Goal: Information Seeking & Learning: Learn about a topic

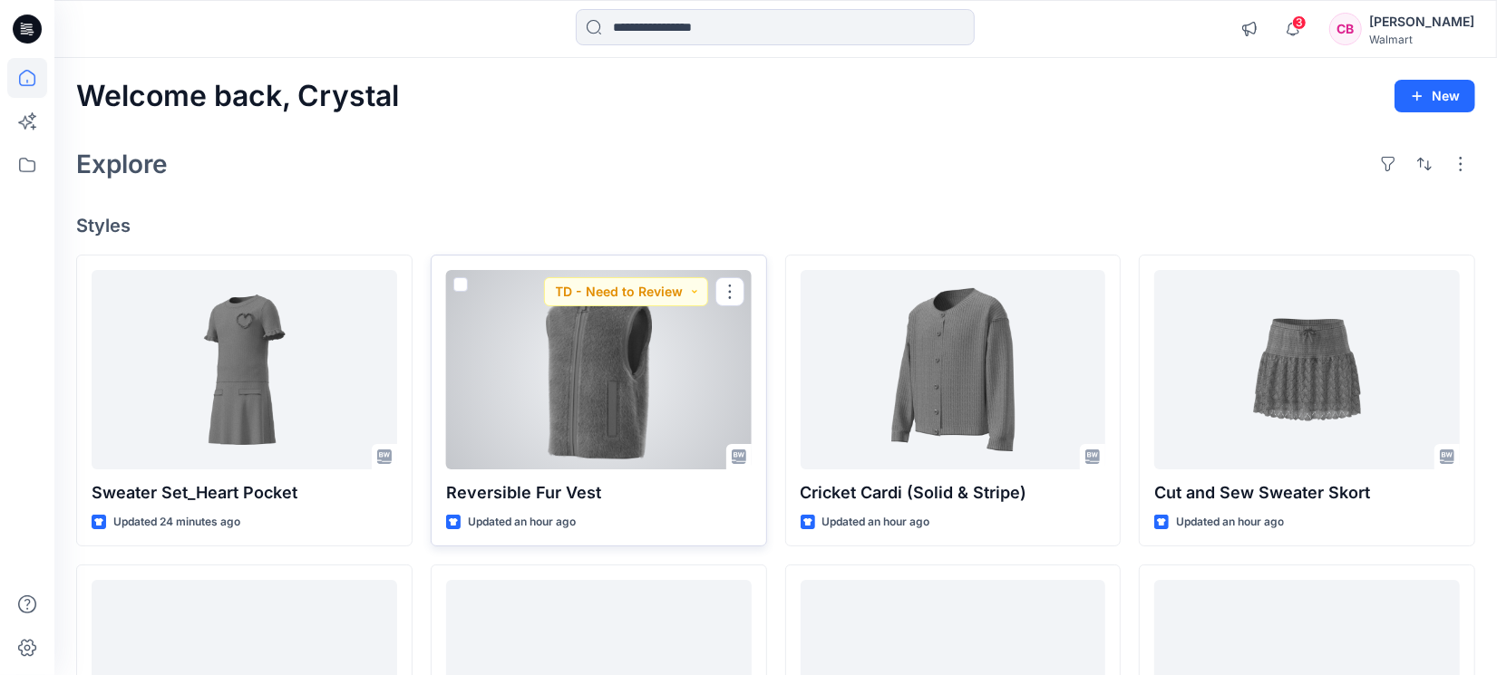
click at [526, 402] on div at bounding box center [598, 369] width 305 height 199
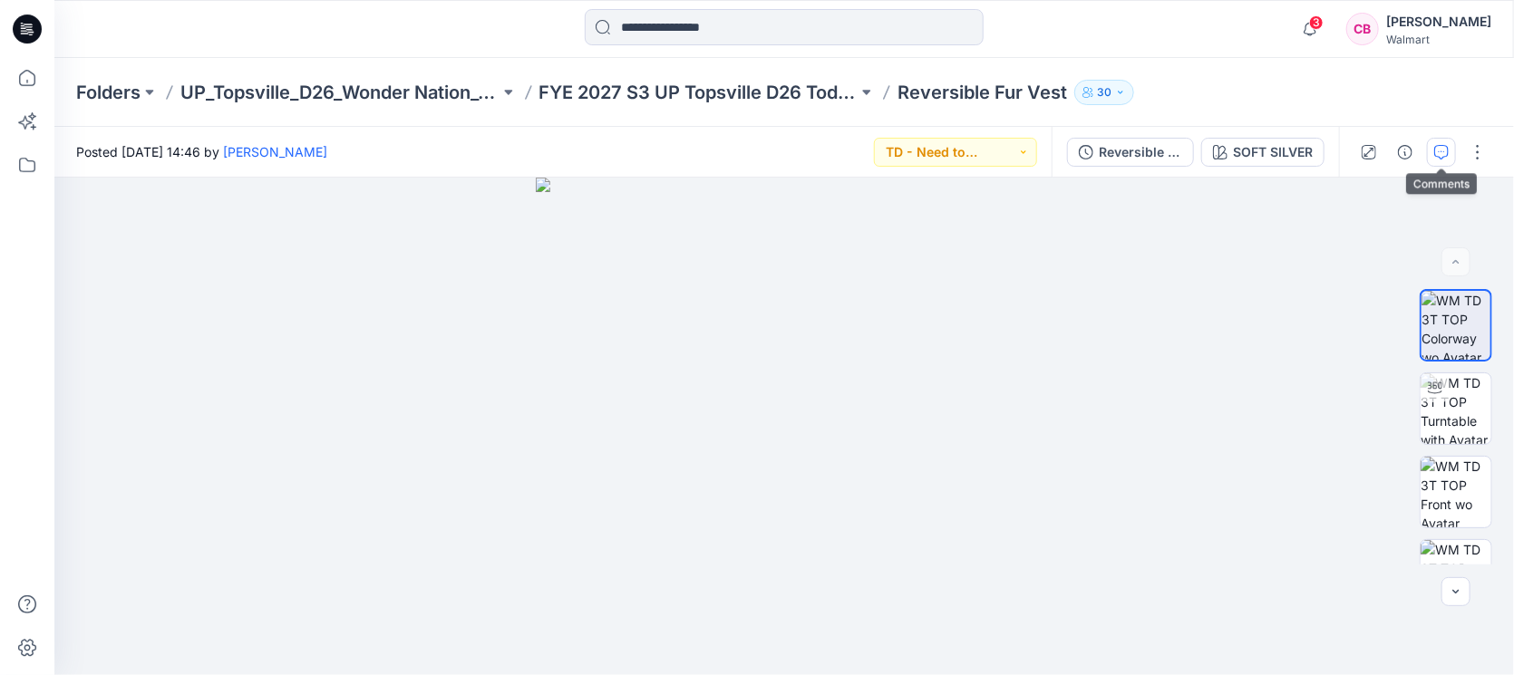
click at [1448, 150] on icon "button" at bounding box center [1441, 152] width 15 height 15
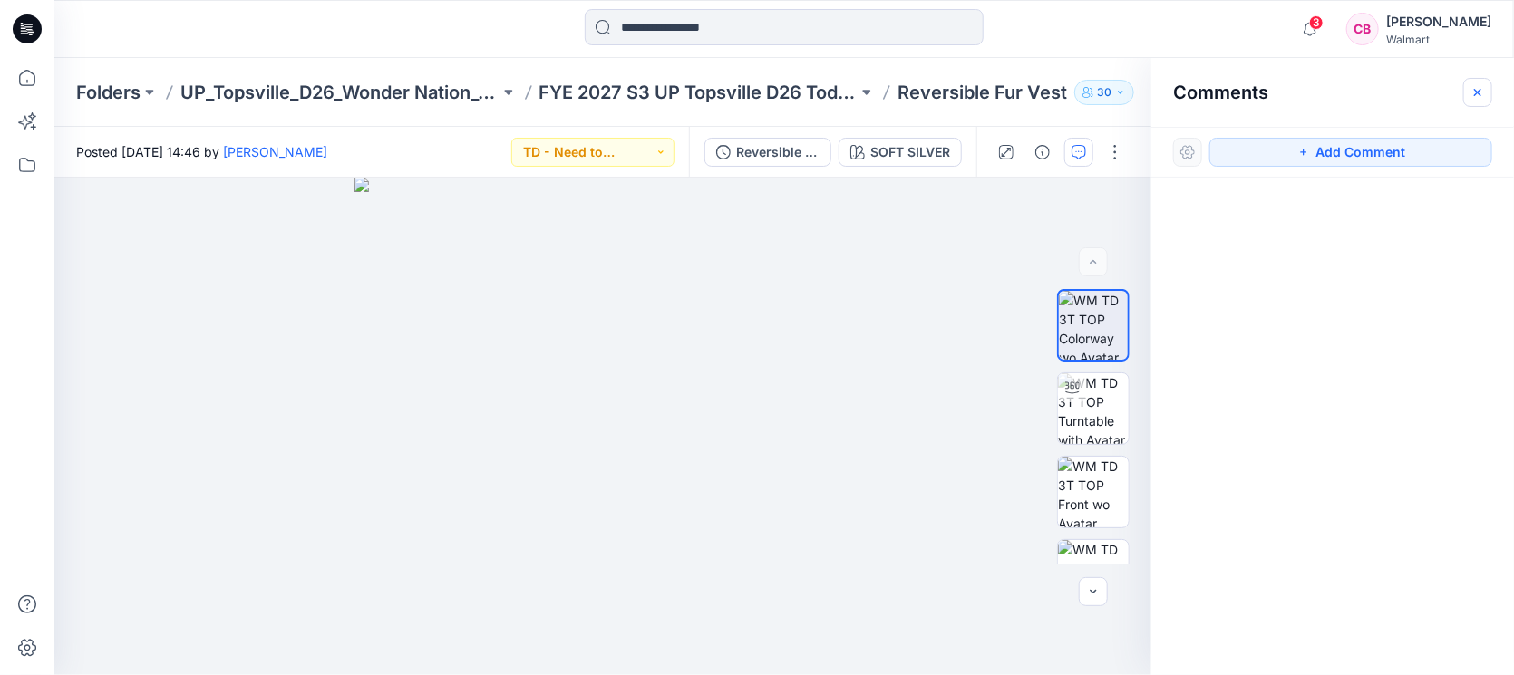
drag, startPoint x: 1474, startPoint y: 91, endPoint x: 347, endPoint y: 79, distance: 1126.8
click at [1474, 91] on icon "button" at bounding box center [1477, 92] width 15 height 15
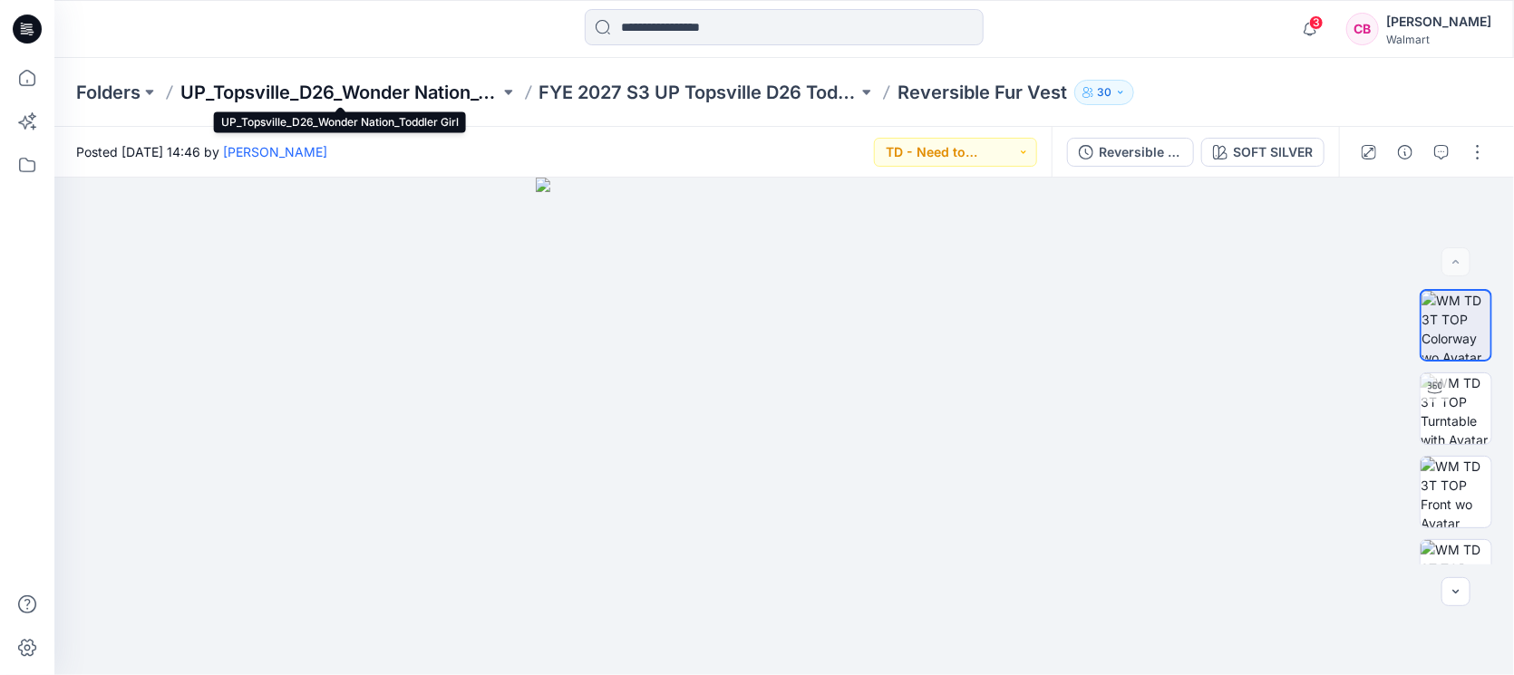
click at [290, 84] on p "UP_Topsville_D26_Wonder Nation_Toddler Girl" at bounding box center [339, 92] width 319 height 25
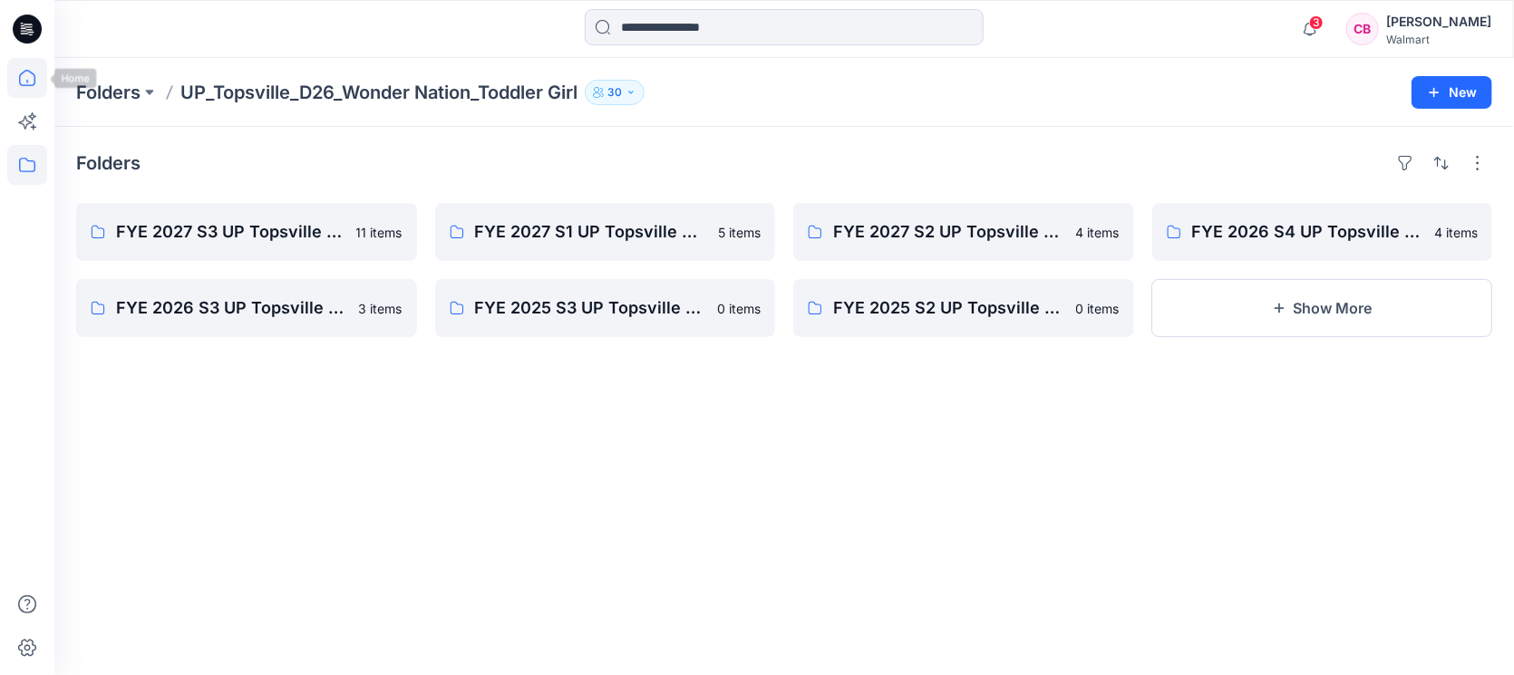
click at [40, 85] on icon at bounding box center [27, 78] width 40 height 40
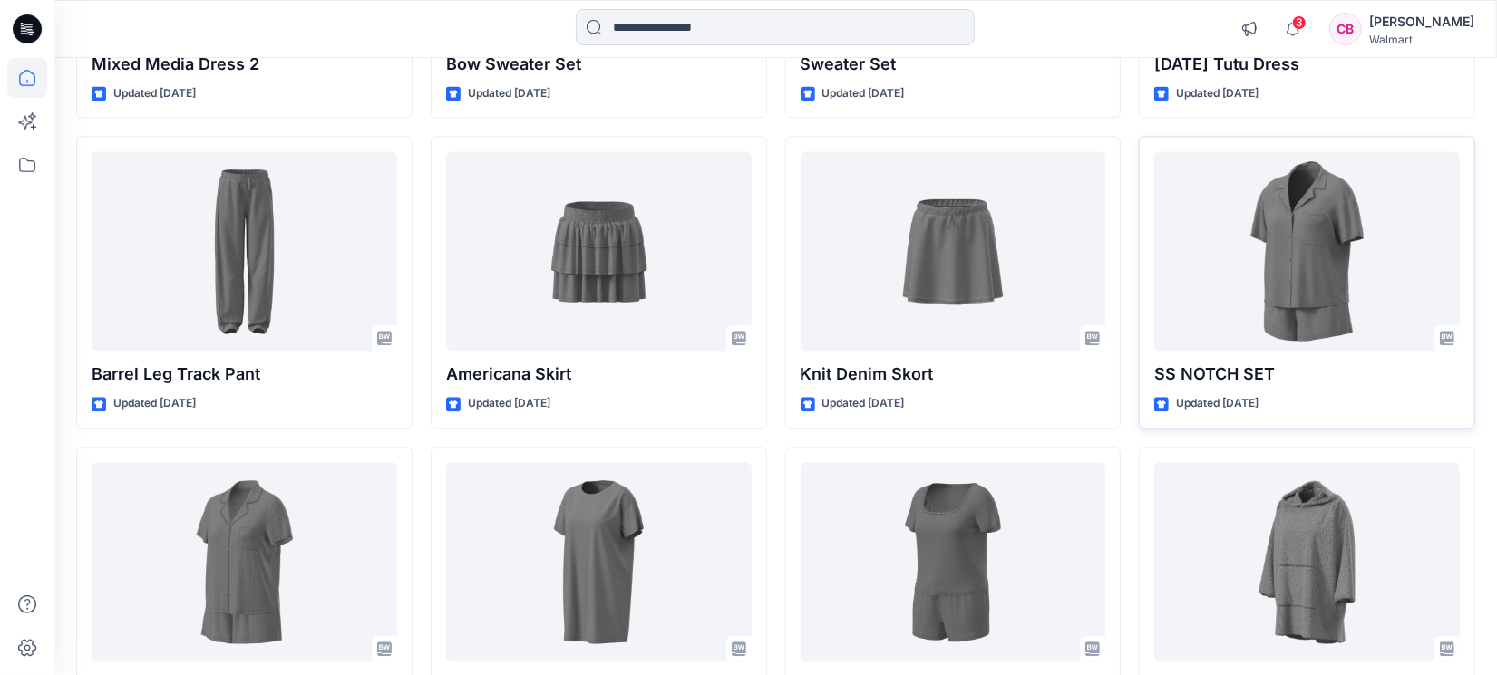
scroll to position [2893, 0]
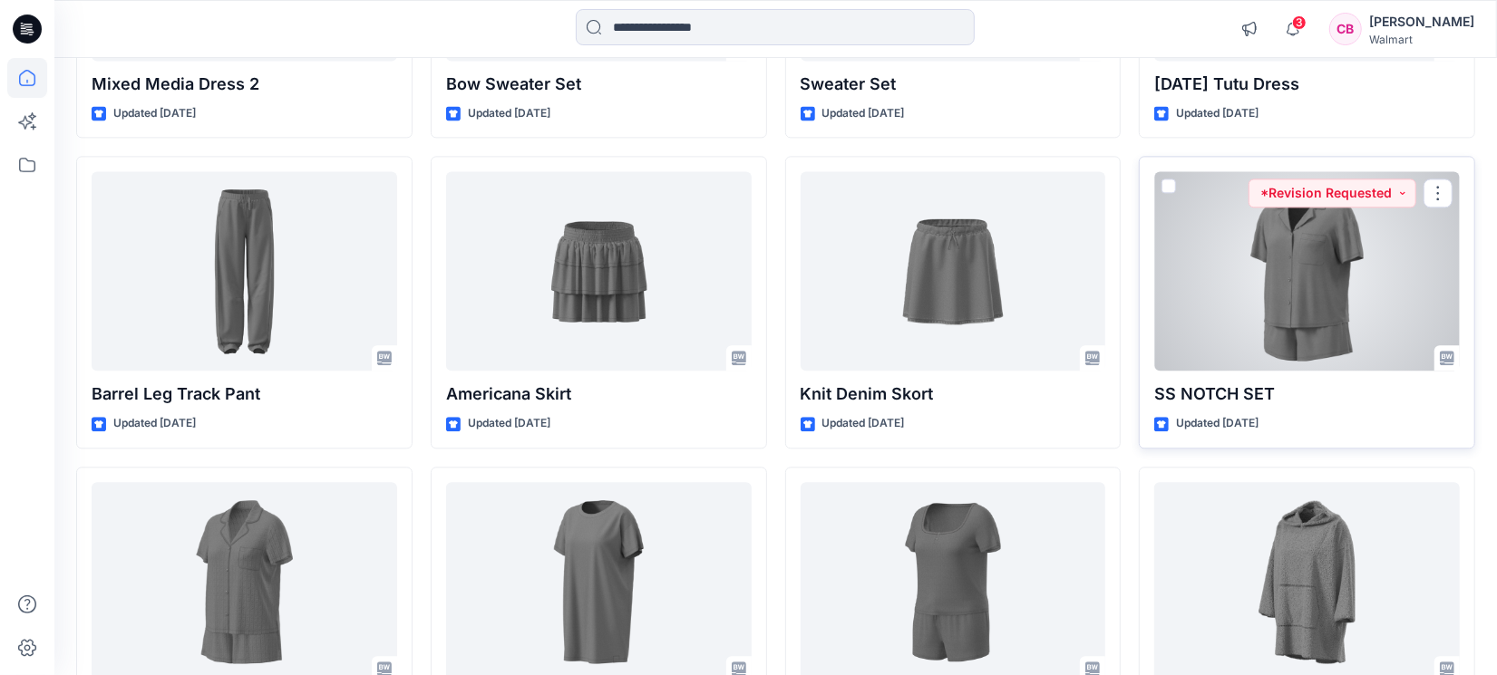
click at [1268, 276] on div at bounding box center [1306, 270] width 305 height 199
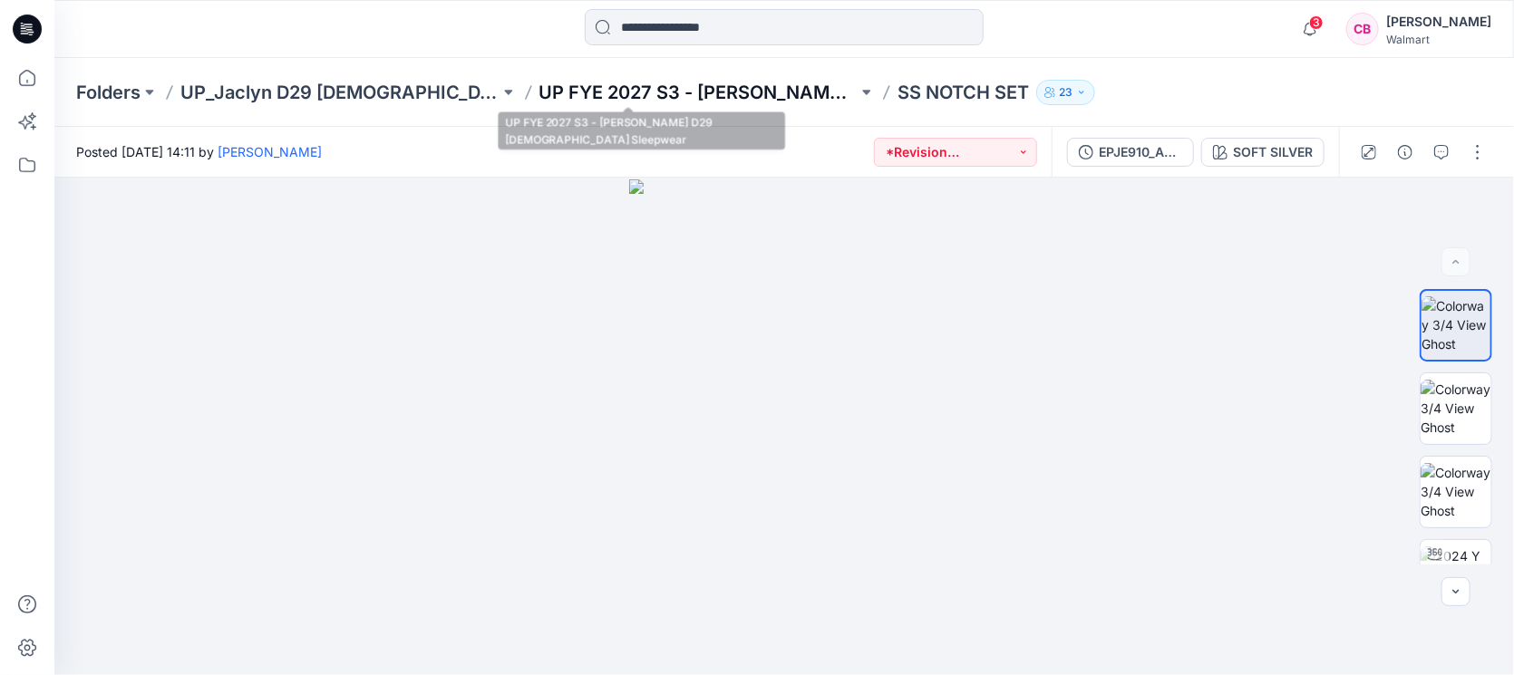
click at [539, 88] on p "UP FYE 2027 S3 - [PERSON_NAME] D29 [DEMOGRAPHIC_DATA] Sleepwear" at bounding box center [698, 92] width 319 height 25
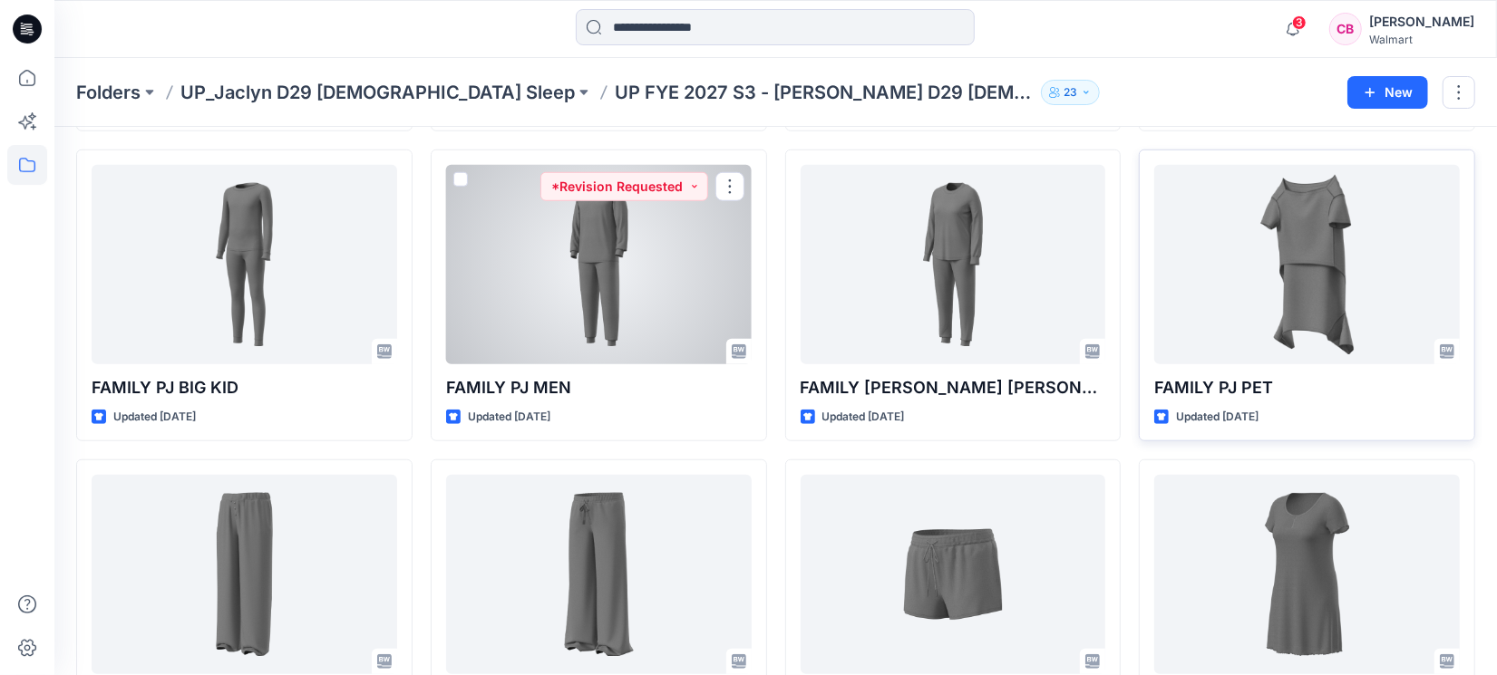
scroll to position [979, 0]
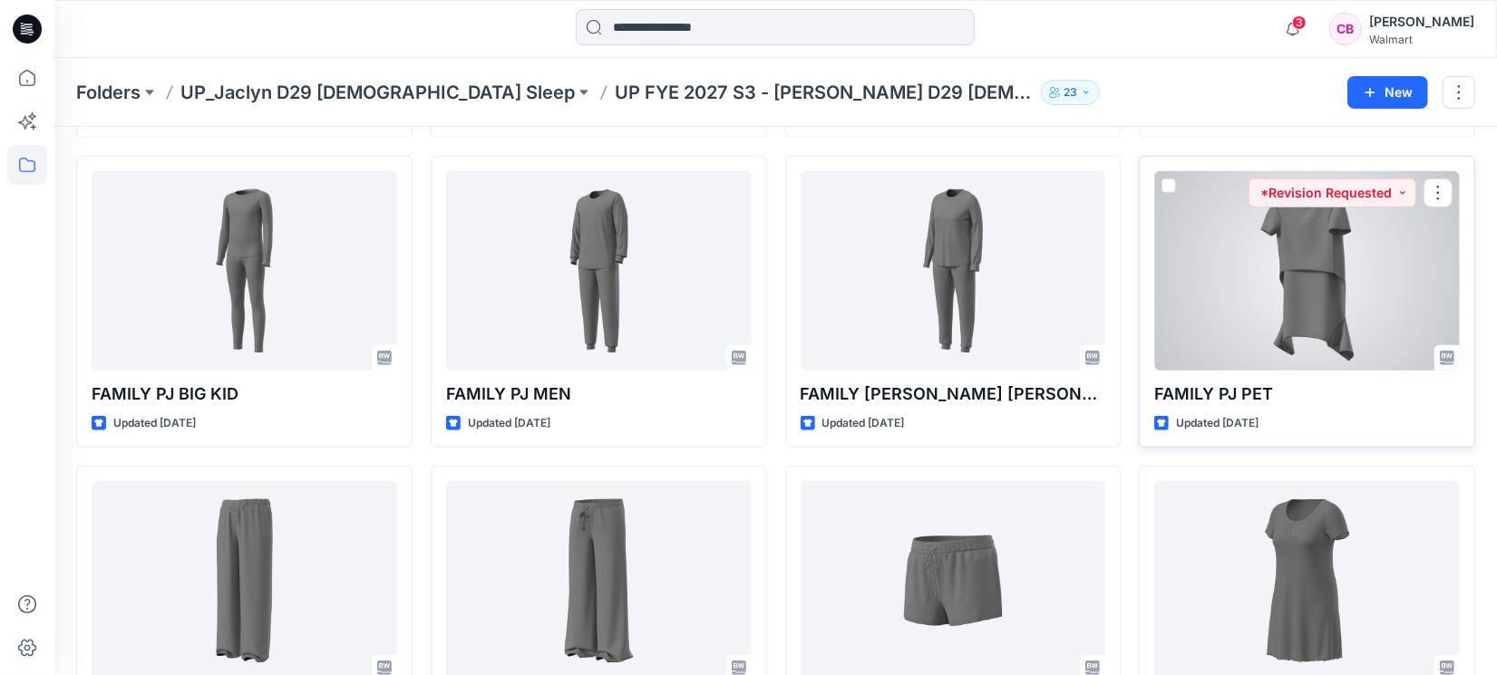
click at [1303, 296] on div at bounding box center [1306, 270] width 305 height 199
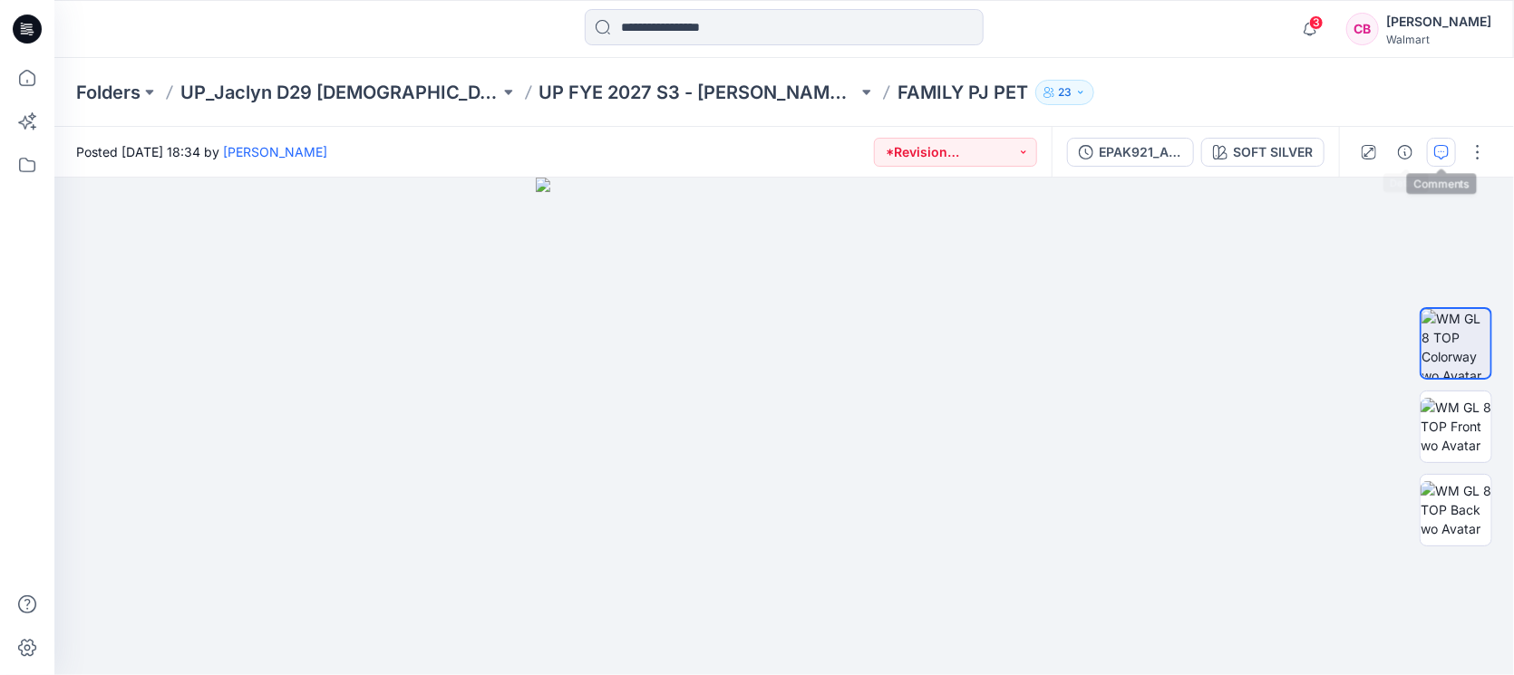
click at [1444, 157] on icon "button" at bounding box center [1441, 152] width 15 height 15
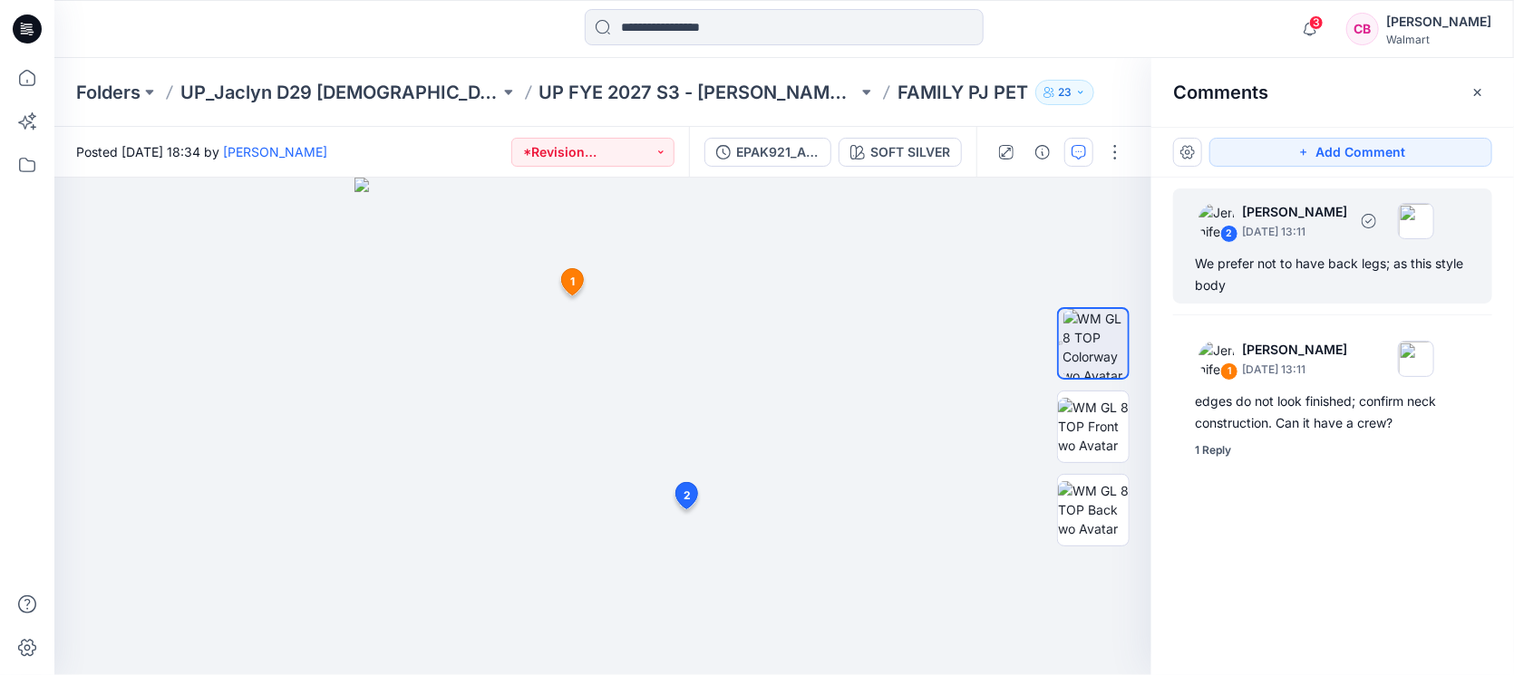
click at [1335, 289] on div "We prefer not to have back legs; as this style body" at bounding box center [1333, 275] width 276 height 44
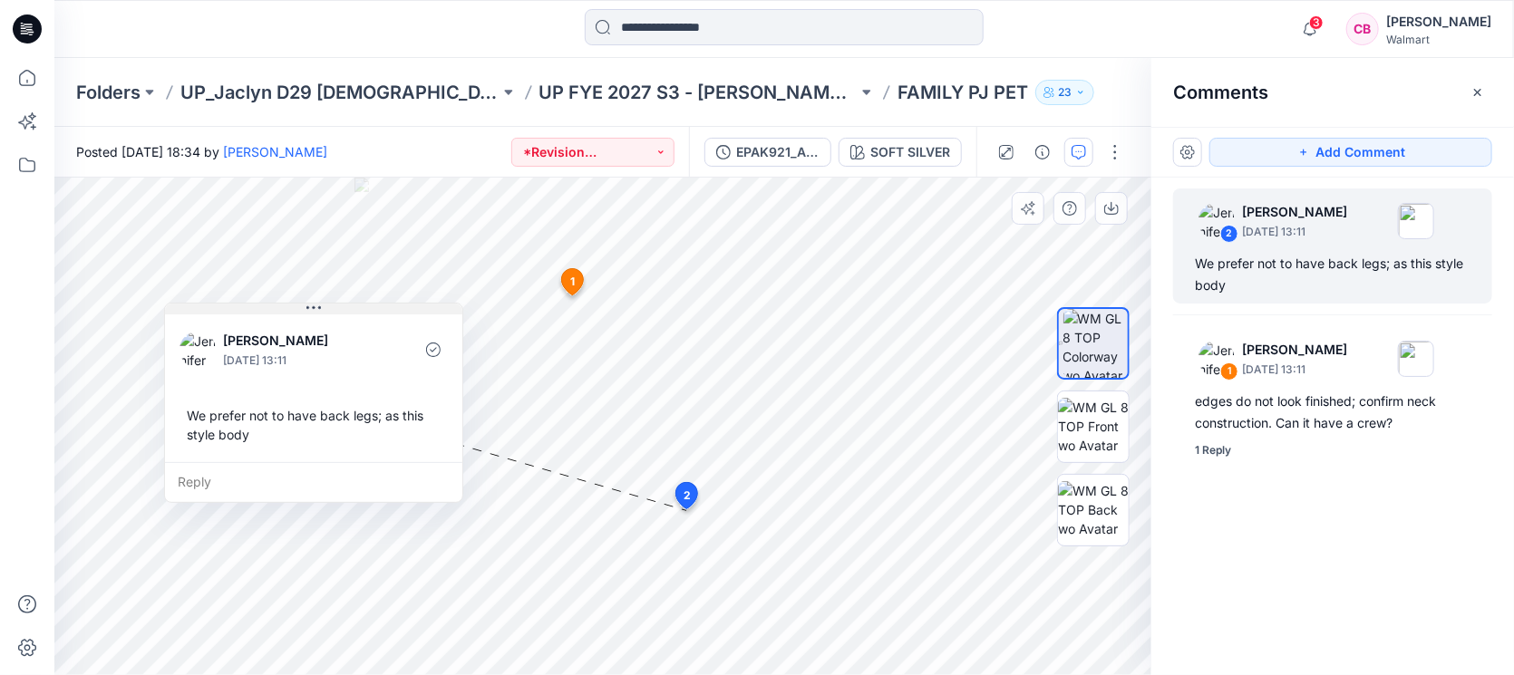
drag, startPoint x: 784, startPoint y: 519, endPoint x: 368, endPoint y: 312, distance: 465.0
click at [368, 312] on button at bounding box center [313, 309] width 297 height 11
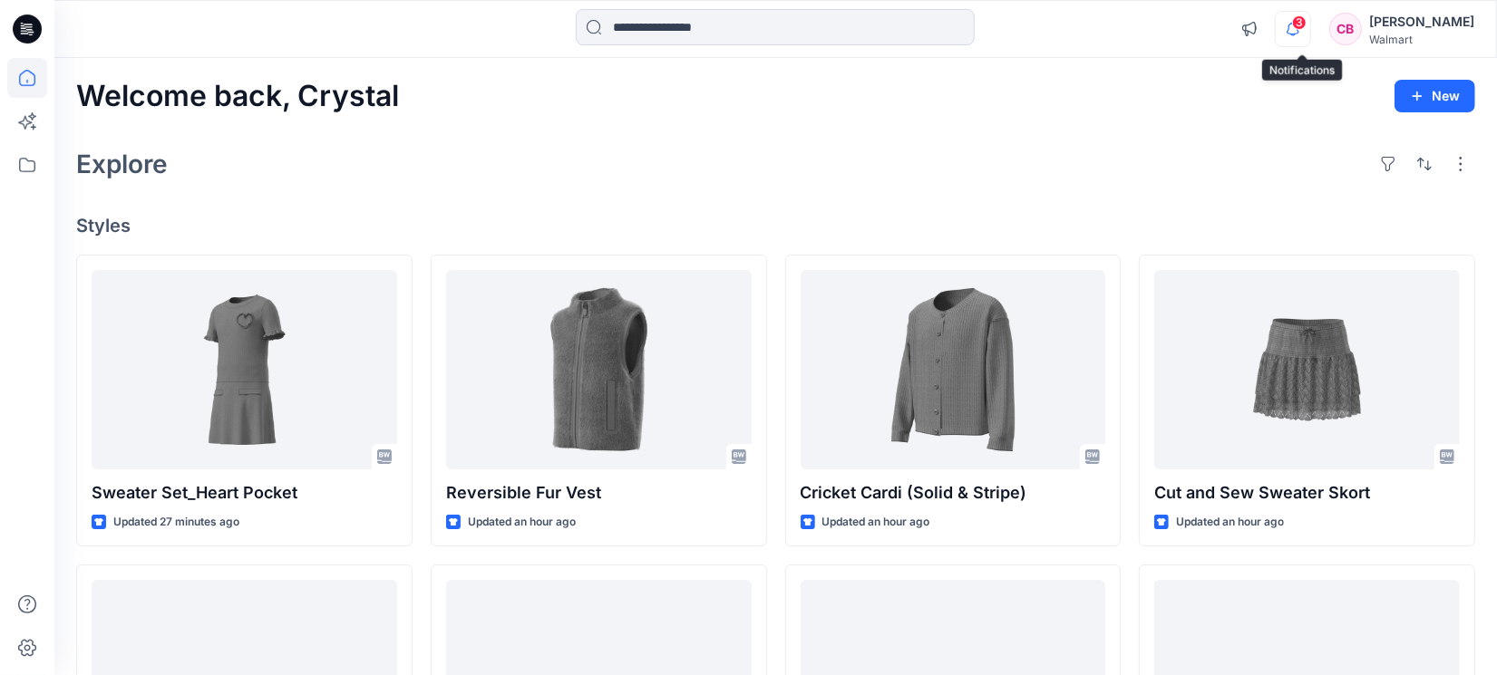
click at [1302, 32] on icon "button" at bounding box center [1292, 29] width 34 height 36
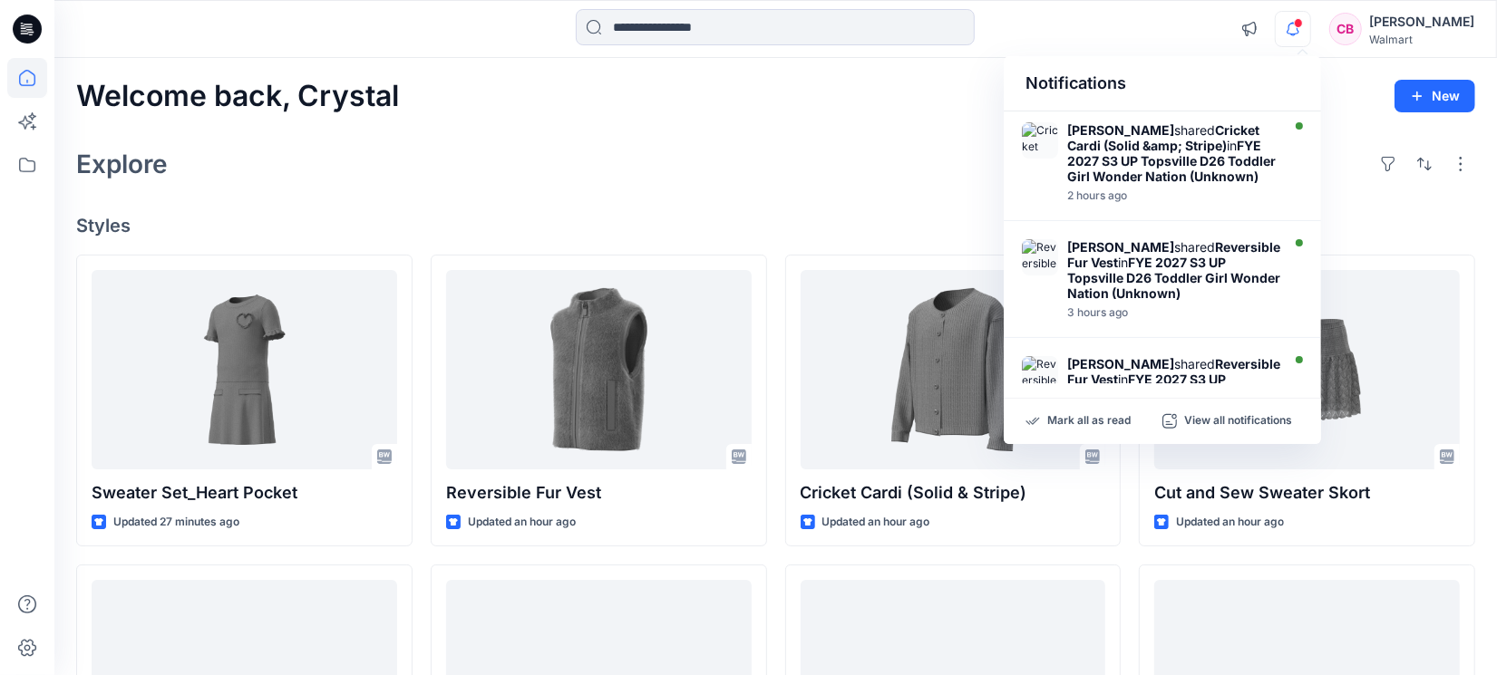
click at [1302, 32] on icon "button" at bounding box center [1292, 29] width 34 height 36
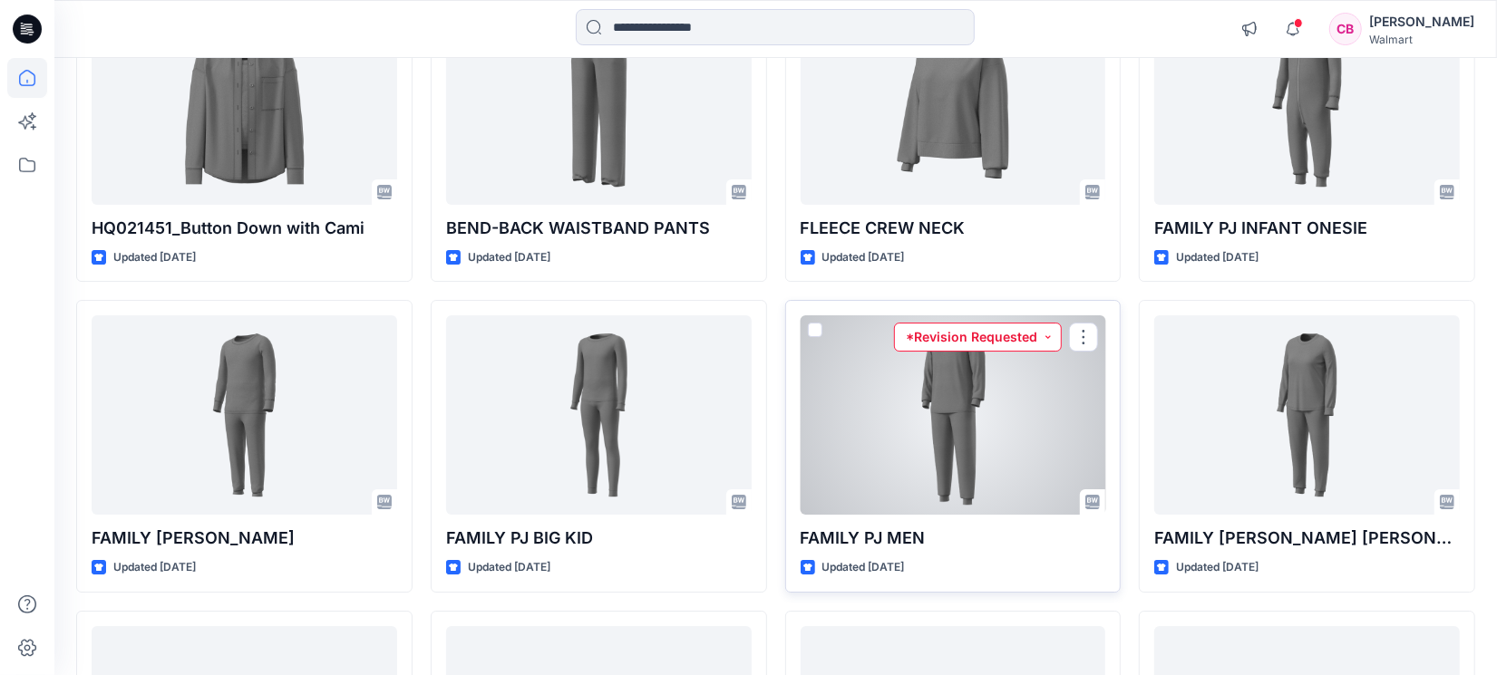
scroll to position [4754, 0]
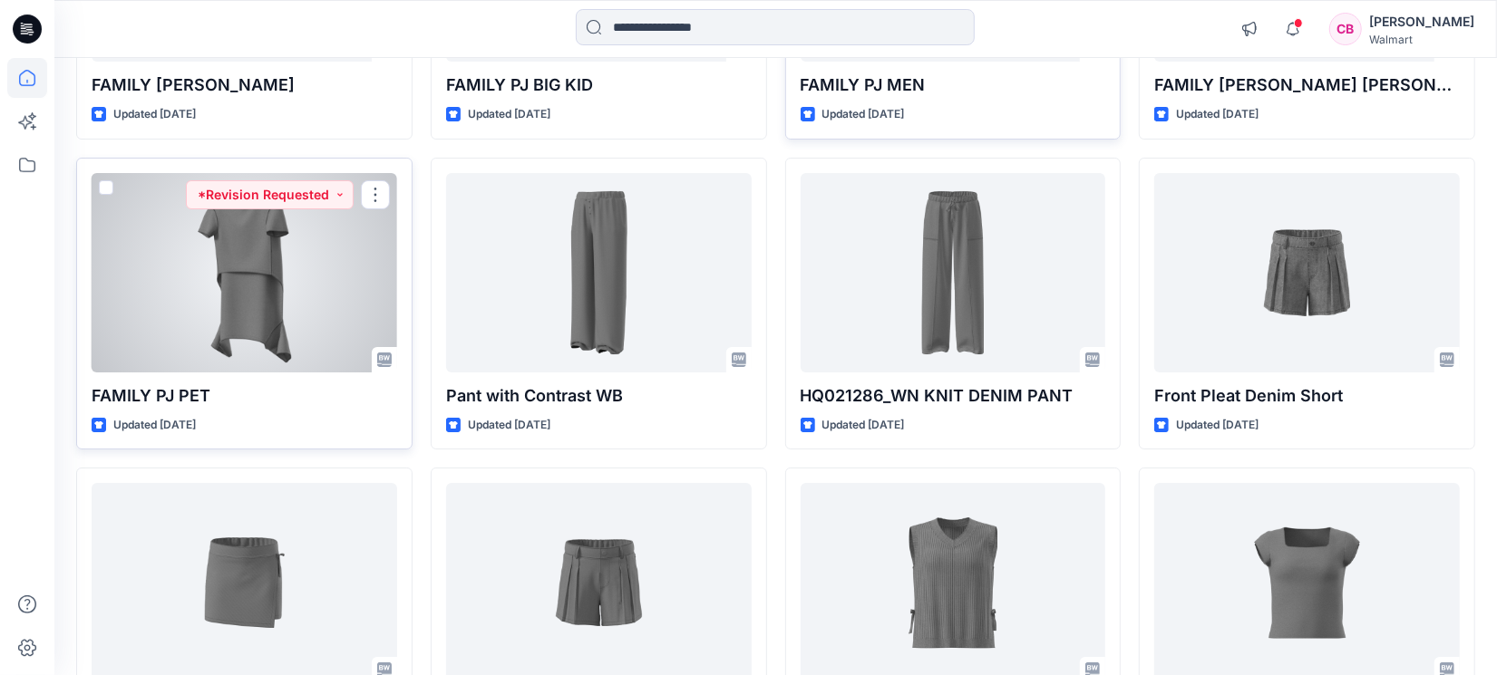
click at [271, 294] on div at bounding box center [244, 272] width 305 height 199
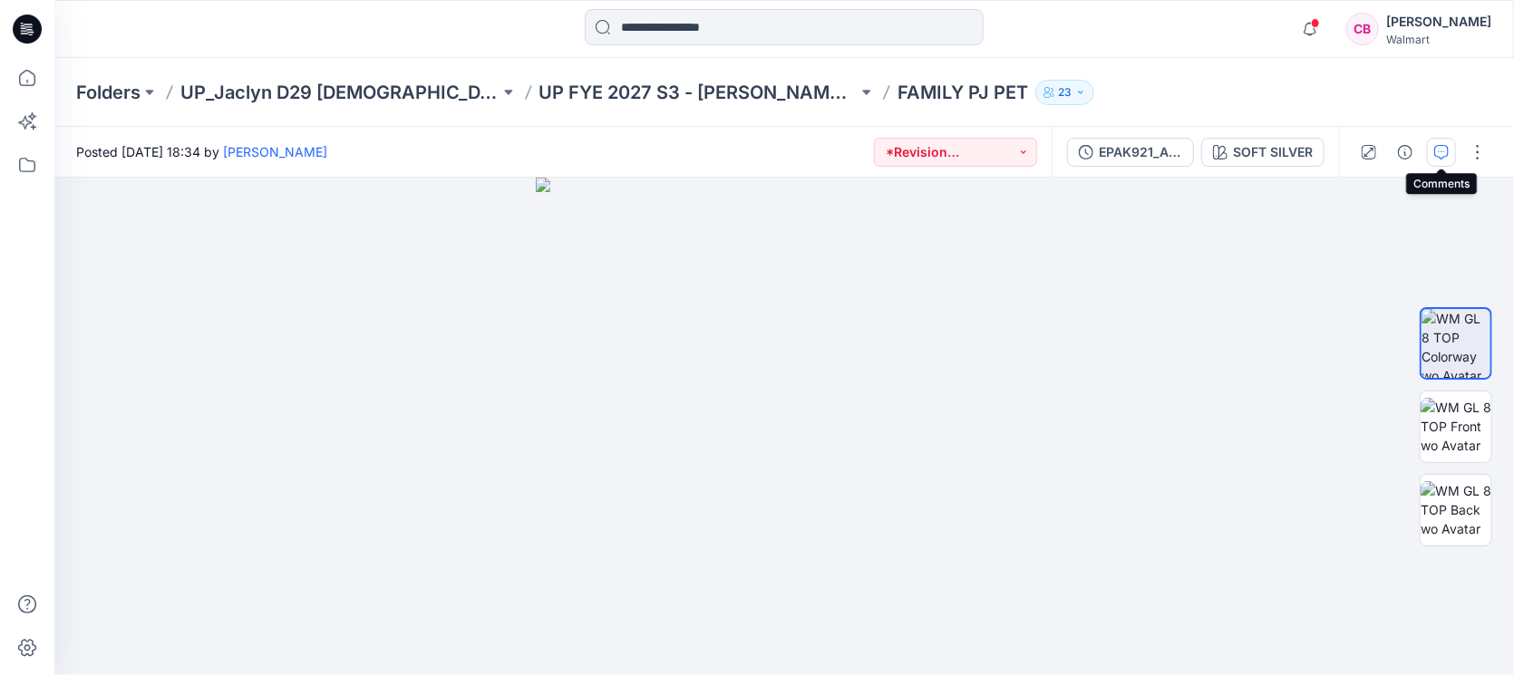
click at [1437, 145] on icon "button" at bounding box center [1441, 152] width 15 height 15
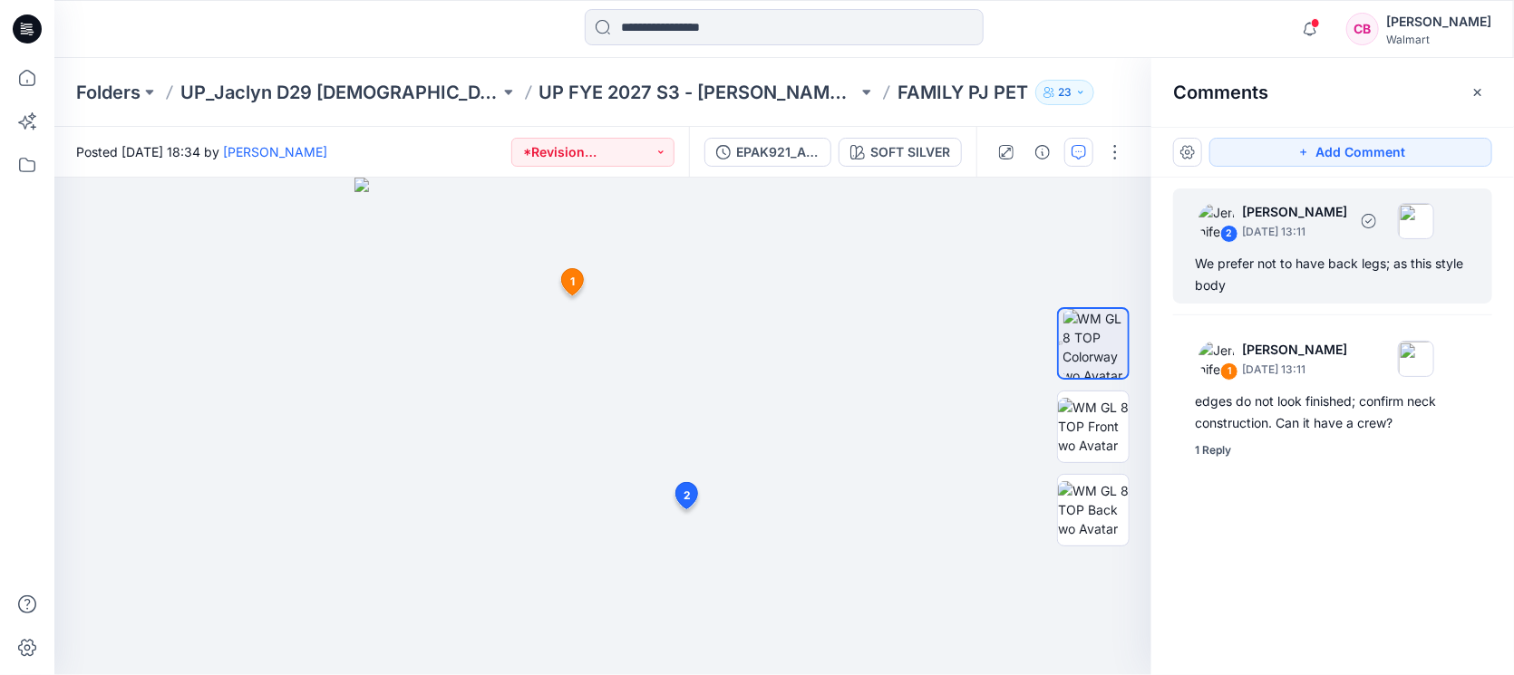
click at [1300, 285] on div "We prefer not to have back legs; as this style body" at bounding box center [1333, 275] width 276 height 44
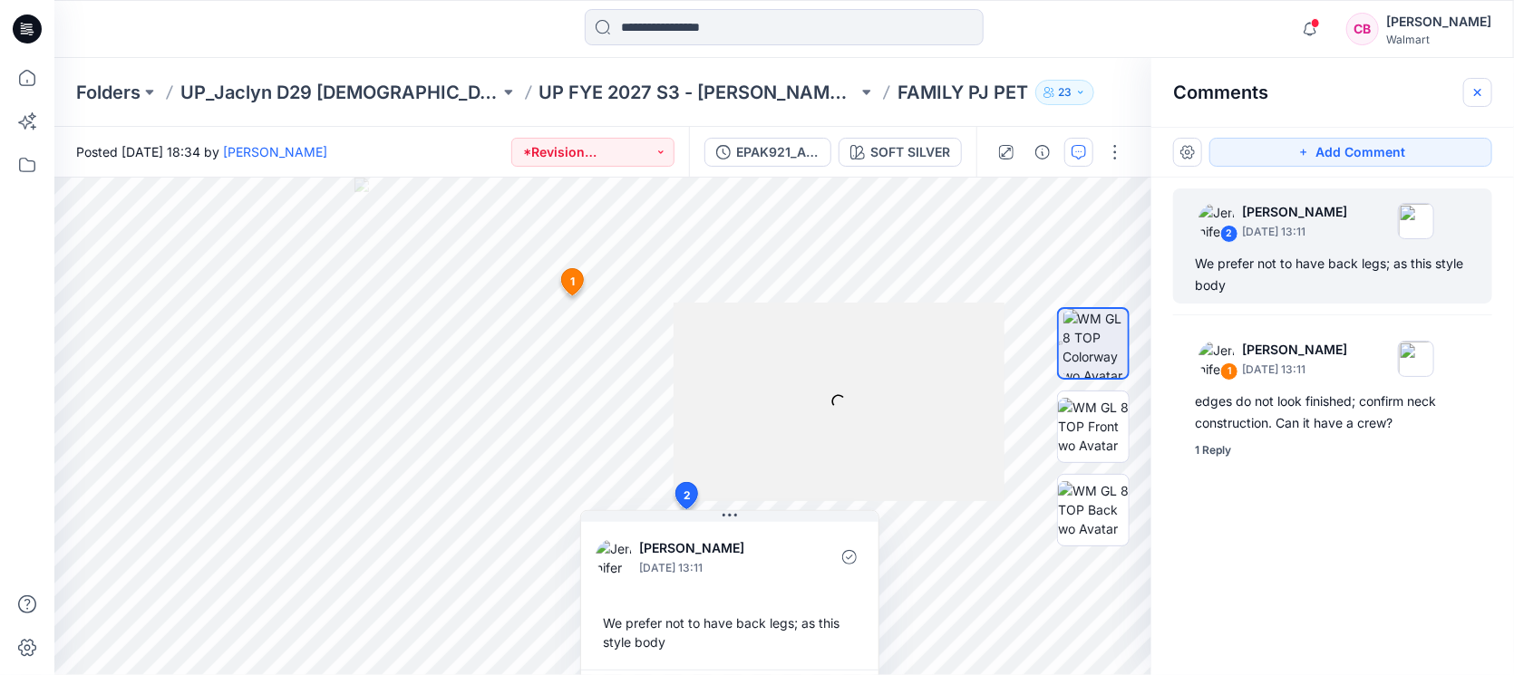
click at [1482, 90] on icon "button" at bounding box center [1477, 92] width 15 height 15
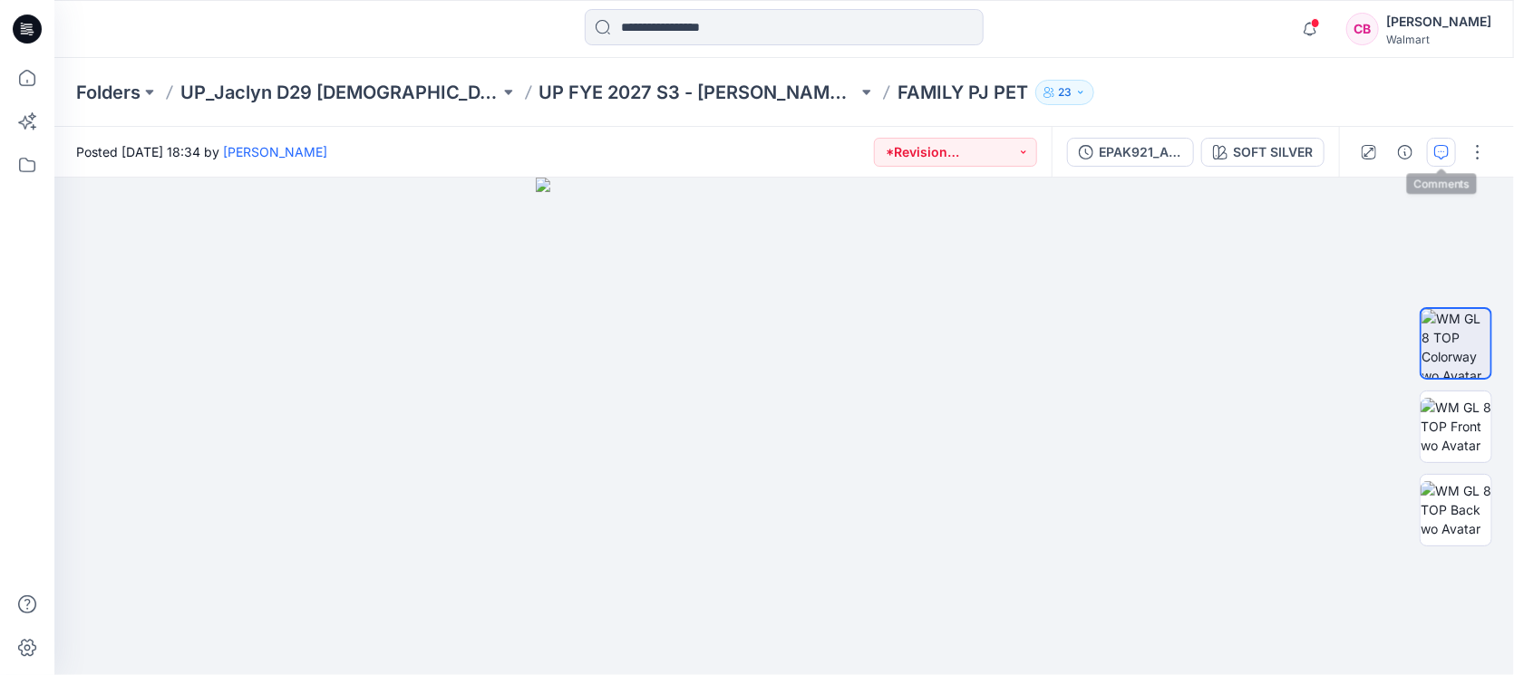
click at [1454, 145] on button "button" at bounding box center [1441, 152] width 29 height 29
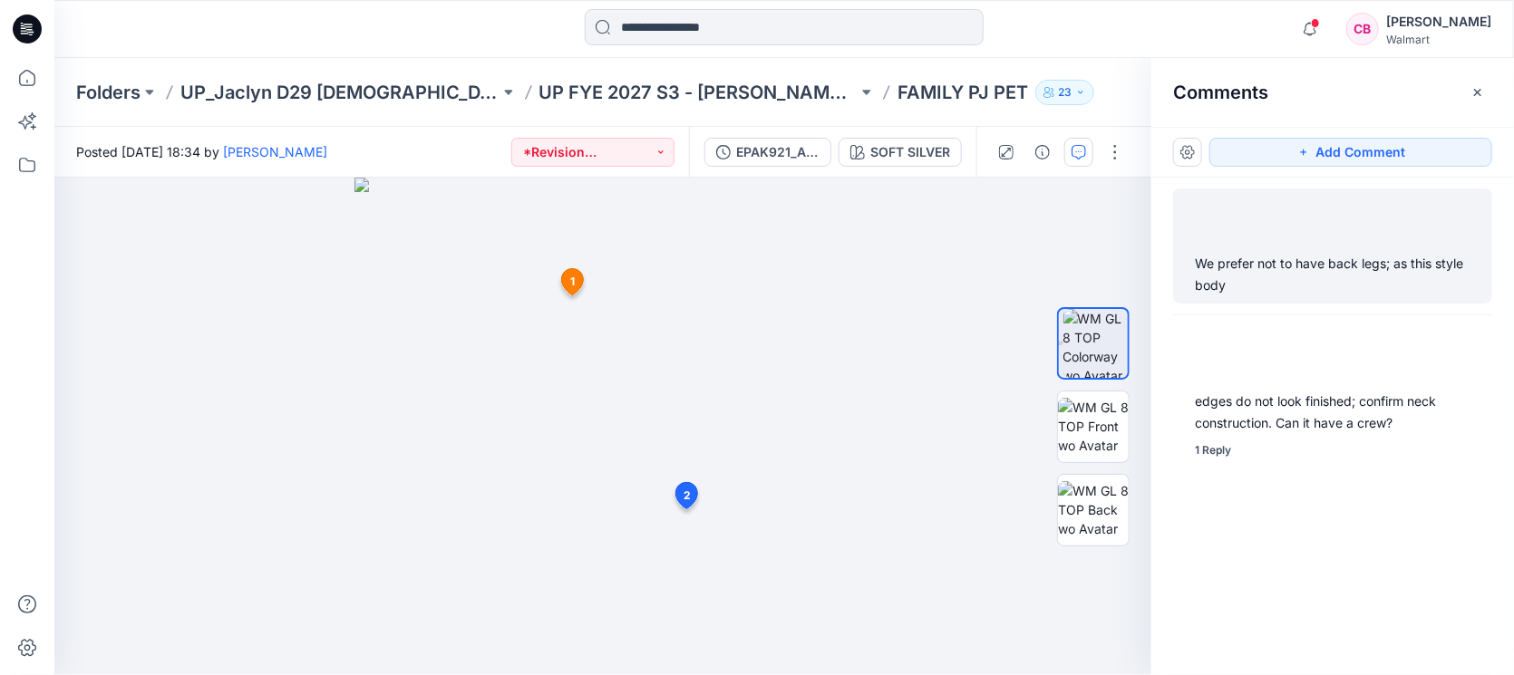
click at [1312, 253] on div "We prefer not to have back legs; as this style body" at bounding box center [1333, 275] width 276 height 44
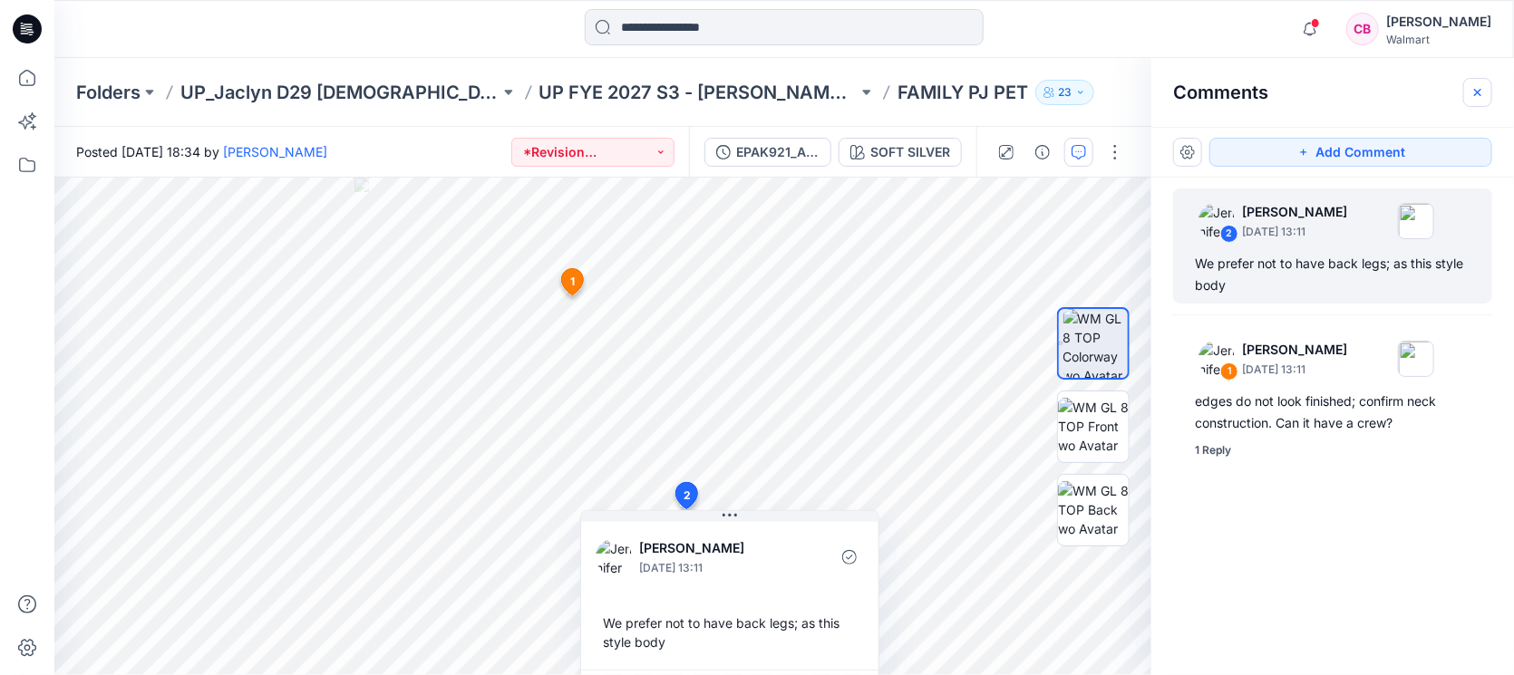
click at [1474, 103] on button "button" at bounding box center [1477, 92] width 29 height 29
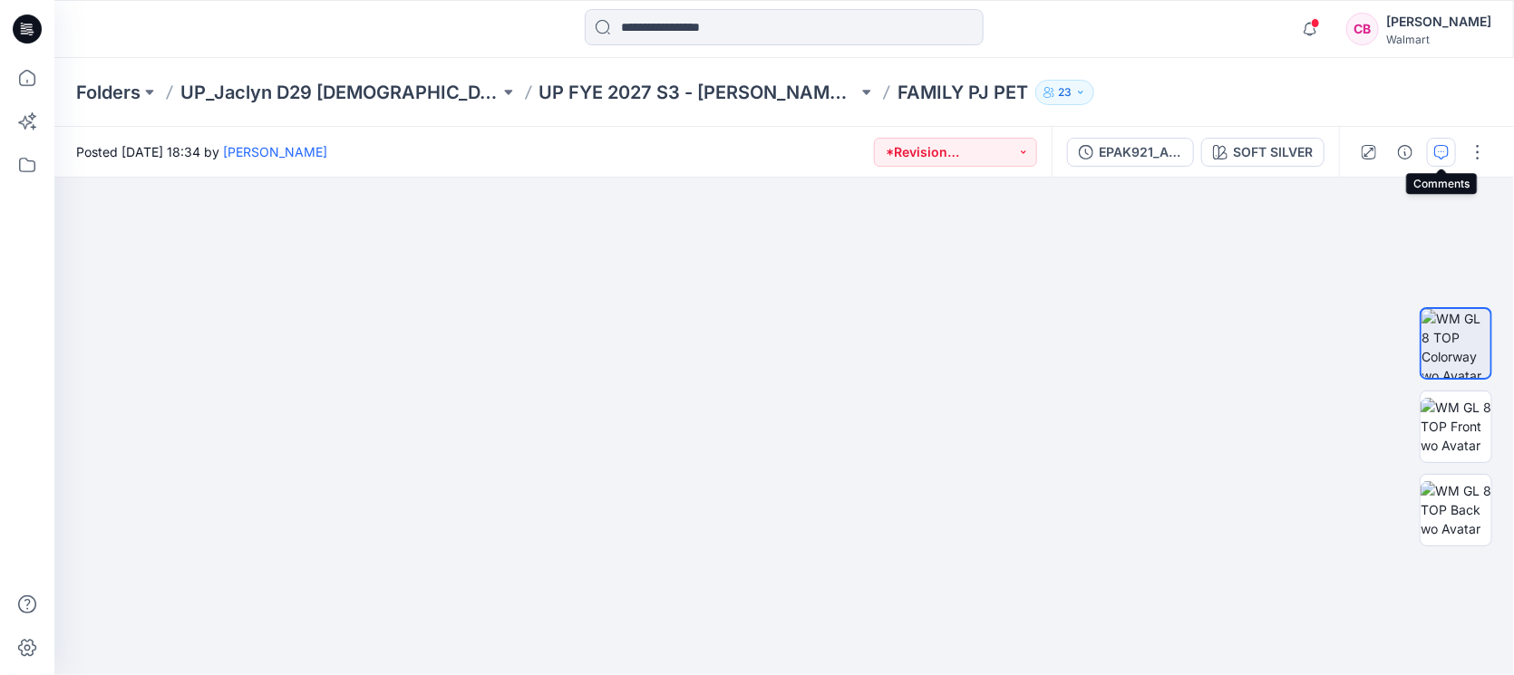
click at [1441, 145] on icon "button" at bounding box center [1441, 152] width 15 height 15
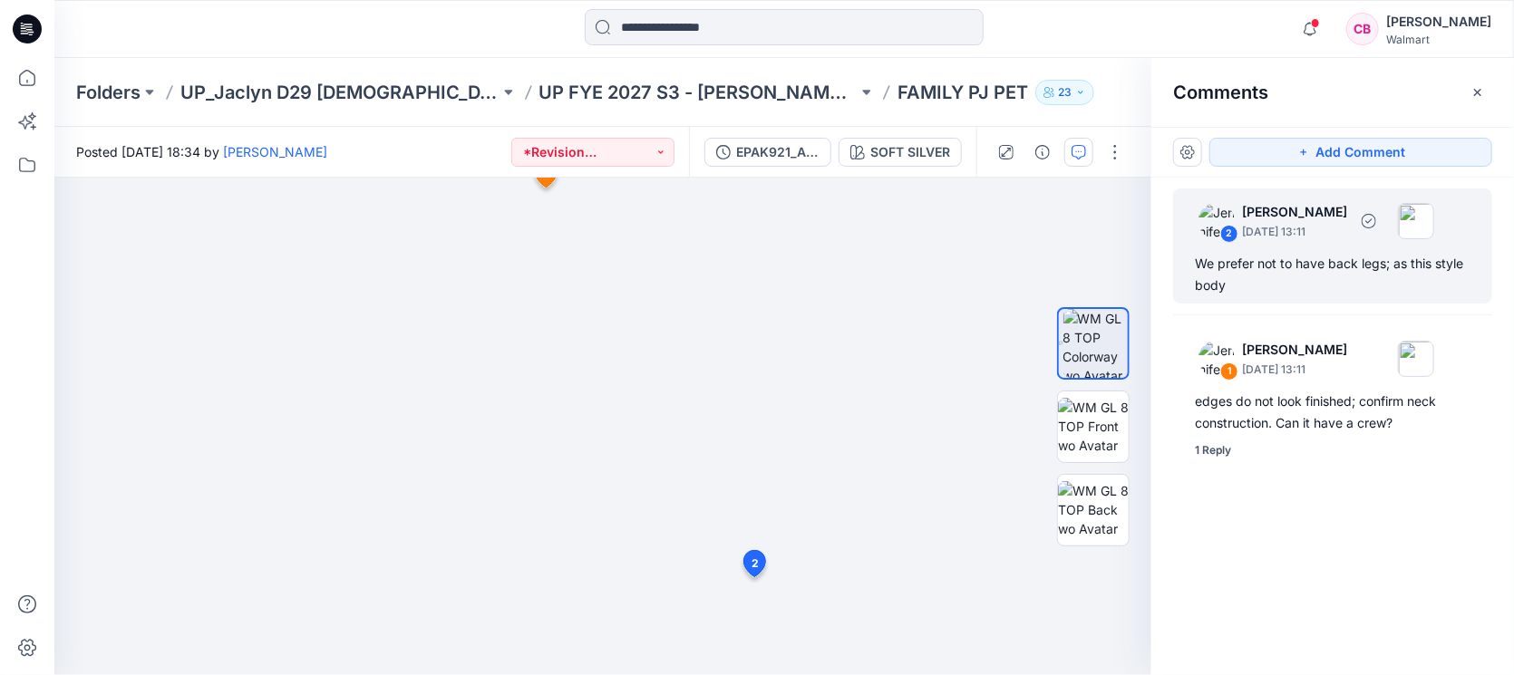
click at [1318, 274] on div "We prefer not to have back legs; as this style body" at bounding box center [1333, 275] width 276 height 44
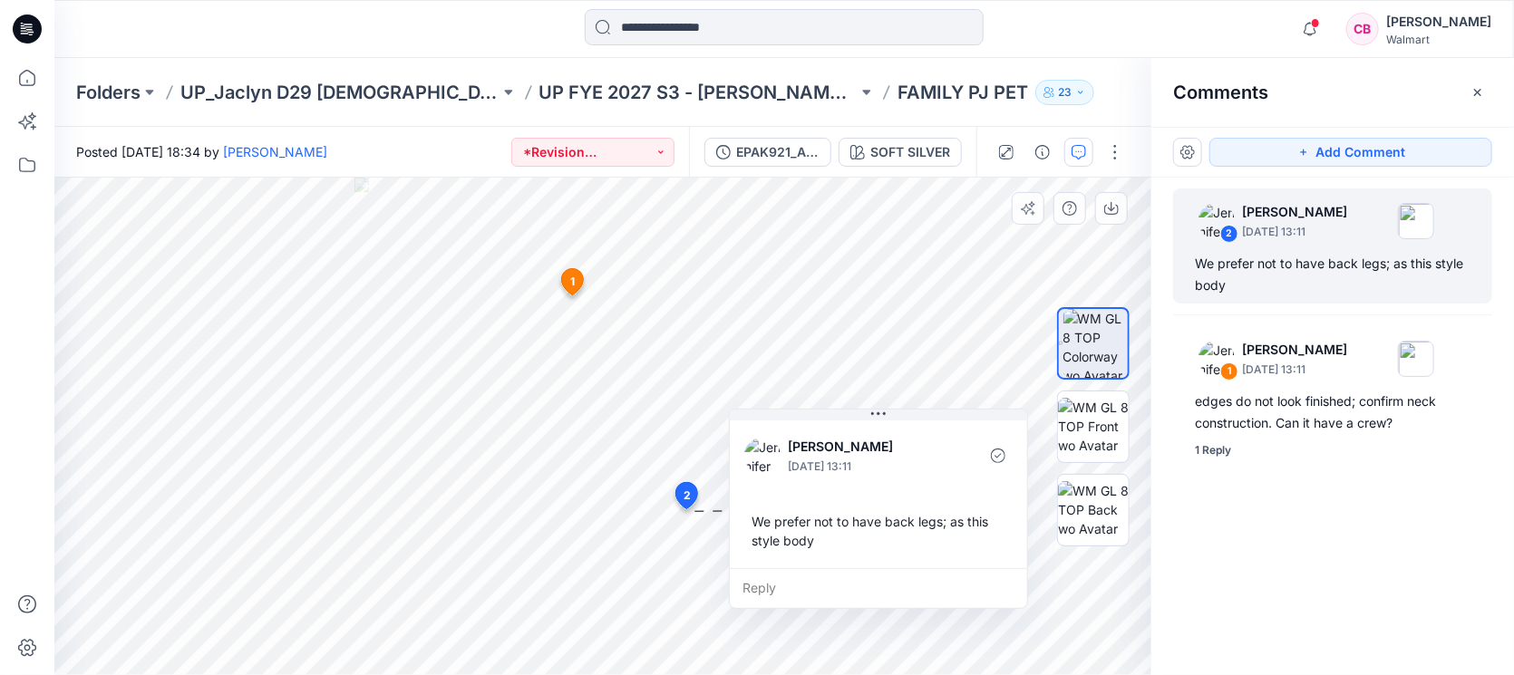
drag, startPoint x: 832, startPoint y: 510, endPoint x: 981, endPoint y: 409, distance: 180.0
click at [981, 410] on button at bounding box center [878, 415] width 297 height 11
click at [1314, 44] on icon "button" at bounding box center [1310, 29] width 34 height 36
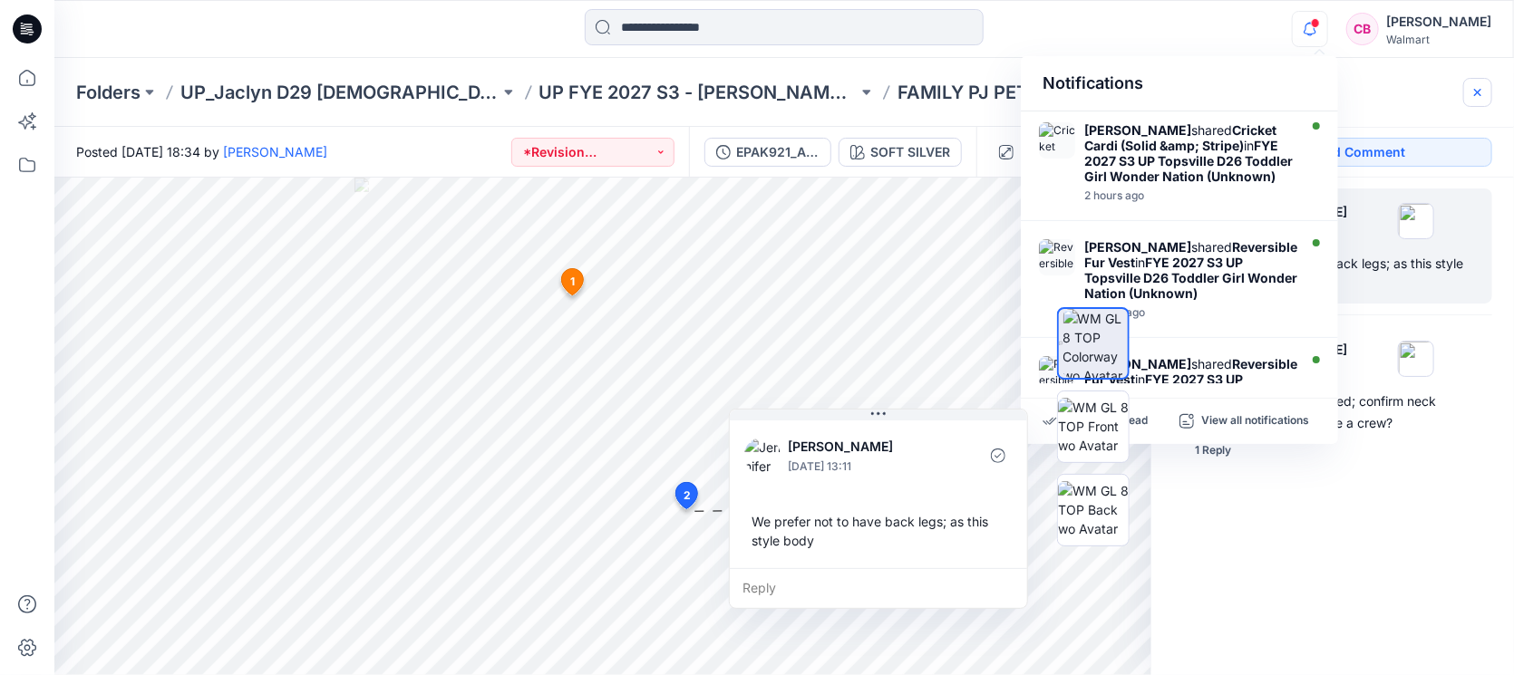
click at [1477, 94] on icon "button" at bounding box center [1477, 92] width 15 height 15
